Goal: Go to known website: Access a specific website the user already knows

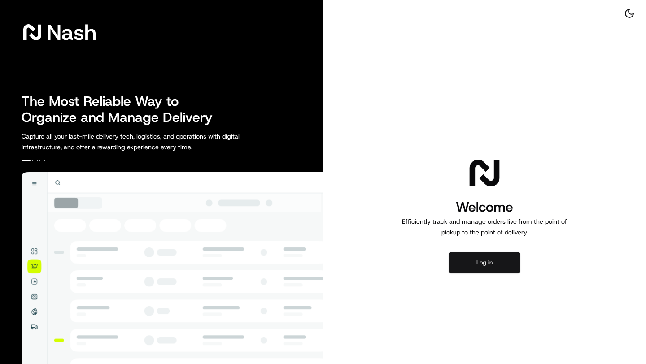
click at [492, 262] on button "Log in" at bounding box center [485, 263] width 72 height 22
